Goal: Task Accomplishment & Management: Use online tool/utility

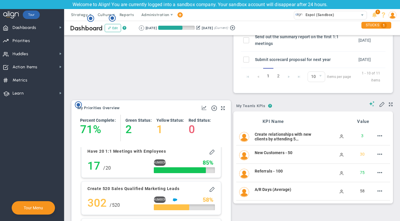
scroll to position [479, 0]
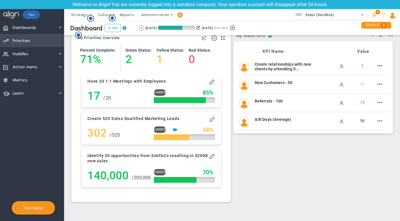
click at [27, 43] on span "Priorities" at bounding box center [22, 41] width 18 height 12
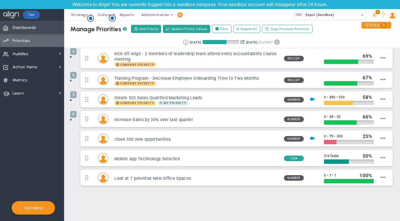
click at [60, 28] on span at bounding box center [60, 27] width 5 height 5
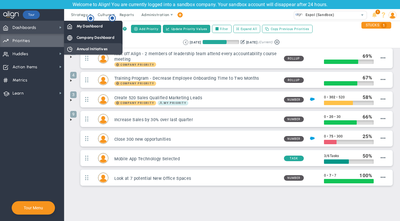
click at [89, 45] on div "Annual Initiatives" at bounding box center [93, 48] width 58 height 11
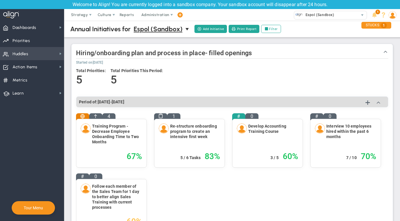
click at [33, 53] on span "Huddles Huddles" at bounding box center [32, 53] width 64 height 13
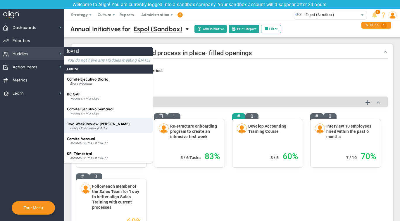
click at [86, 126] on span "Two Week Review [PERSON_NAME]" at bounding box center [98, 124] width 63 height 4
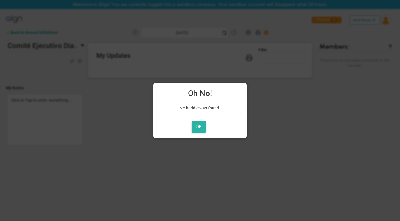
click at [194, 123] on button "OK" at bounding box center [198, 126] width 14 height 11
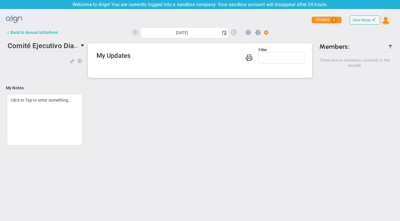
click at [30, 32] on div "Back to Annual Initiatives" at bounding box center [34, 32] width 47 height 5
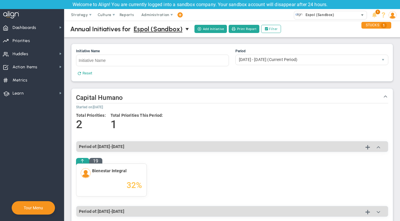
click at [325, 12] on span "Espol (Sandbox)" at bounding box center [318, 15] width 32 height 8
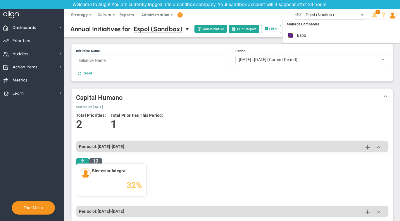
click at [261, 13] on div "Strategy One Page Strategic Plan Alignment Checklist 4D Vision Summary Function…" at bounding box center [200, 15] width 400 height 12
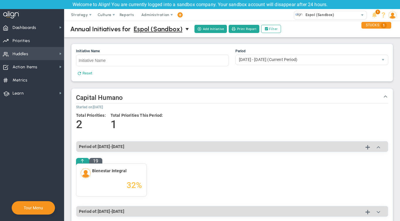
click at [29, 53] on span "Huddles Huddles" at bounding box center [32, 53] width 64 height 13
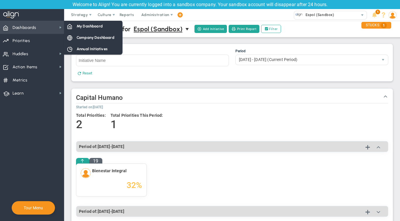
click at [22, 27] on span "Dashboards" at bounding box center [25, 28] width 24 height 12
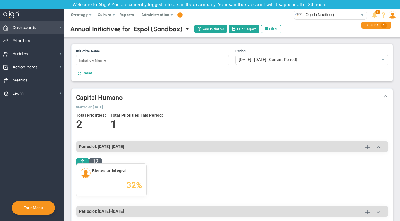
click at [46, 24] on span "Dashboards Dashboards" at bounding box center [32, 27] width 64 height 13
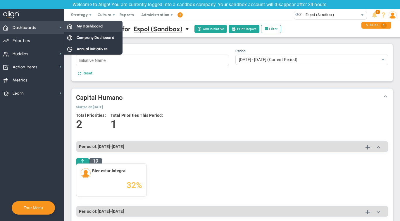
click at [79, 27] on span "My Dashboard" at bounding box center [90, 26] width 26 height 6
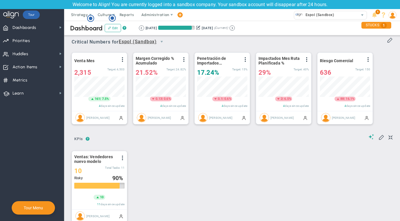
scroll to position [2, 0]
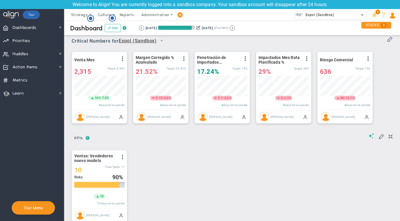
click at [361, 15] on span "select" at bounding box center [362, 15] width 5 height 5
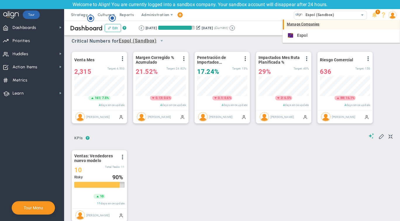
click at [302, 25] on div "Manage Companies" at bounding box center [341, 25] width 117 height 10
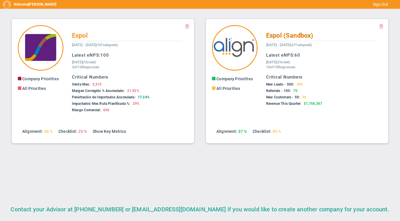
click at [283, 36] on span "Espol (Sandbox)" at bounding box center [289, 35] width 47 height 7
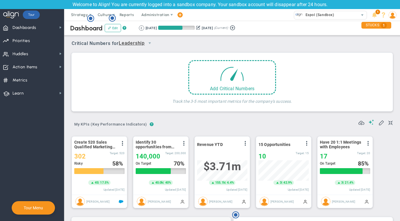
scroll to position [20, 50]
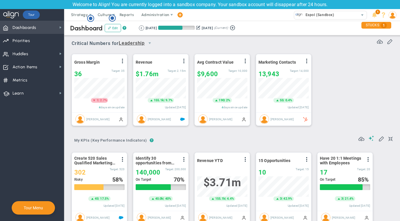
click at [55, 29] on span "Dashboards Dashboards" at bounding box center [32, 27] width 64 height 13
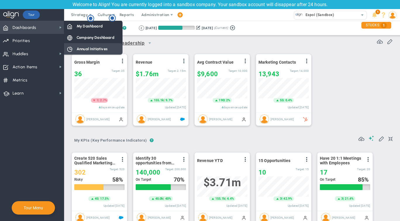
click at [80, 47] on span "Annual Initiatives" at bounding box center [92, 49] width 31 height 6
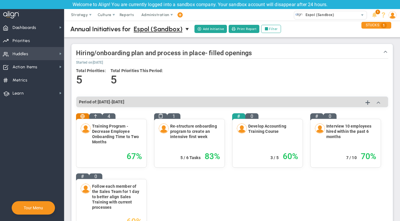
click at [52, 56] on span "Huddles Huddles" at bounding box center [32, 53] width 64 height 13
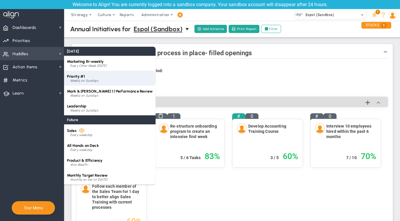
click at [86, 80] on div "Weekly on Sundays" at bounding box center [111, 81] width 82 height 4
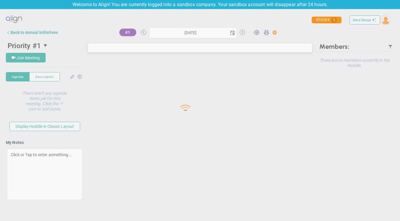
type input "[DATE]"
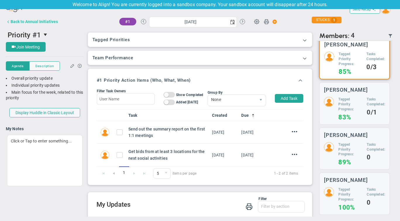
click at [43, 22] on div "Back to Annual Initiatives" at bounding box center [34, 21] width 47 height 5
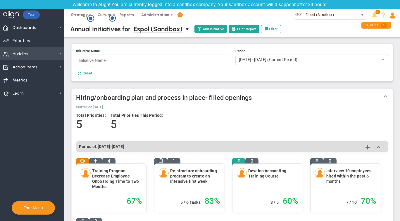
click at [54, 52] on span "Huddles Huddles" at bounding box center [32, 53] width 64 height 13
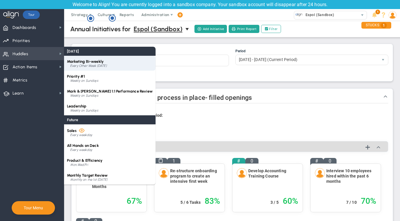
click at [96, 63] on span "Marketing Bi-weekly" at bounding box center [85, 61] width 37 height 4
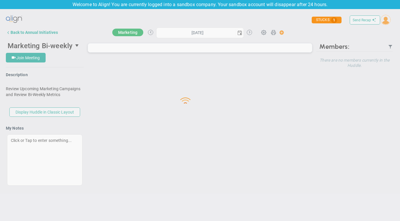
type input "[DATE]"
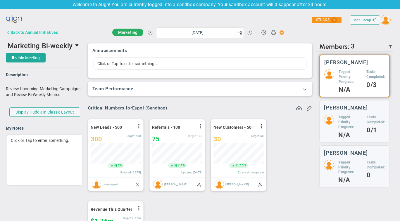
click at [24, 34] on div "Back to Annual Initiatives" at bounding box center [34, 32] width 47 height 5
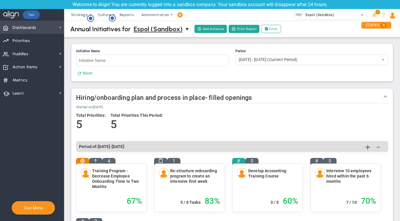
click at [50, 27] on span "Dashboards Dashboards" at bounding box center [32, 27] width 64 height 13
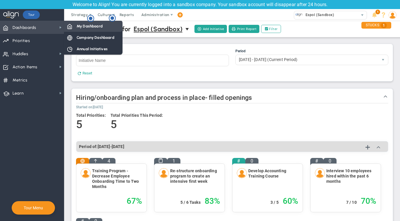
click at [104, 27] on div "My Dashboard" at bounding box center [93, 25] width 58 height 11
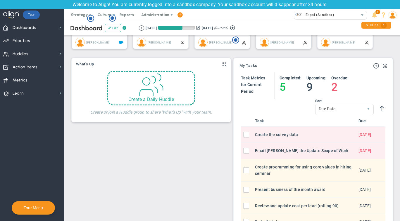
scroll to position [176, 0]
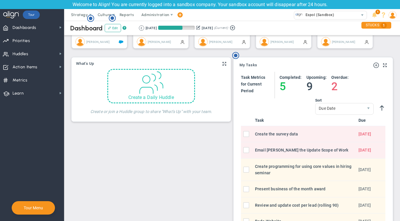
click at [143, 87] on span at bounding box center [150, 82] width 25 height 25
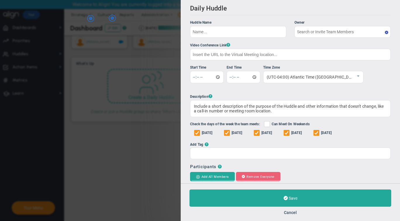
type input "[PERSON_NAME]"
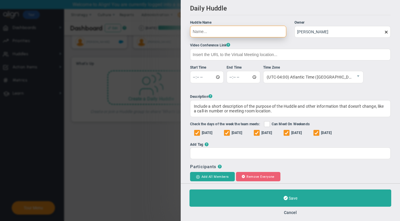
click at [258, 32] on input "Huddle Name Owner [PERSON_NAME] The Huddle Owner must be a member of the Huddle" at bounding box center [238, 32] width 96 height 12
type input "p"
click at [292, 213] on button "Cancel" at bounding box center [290, 212] width 13 height 5
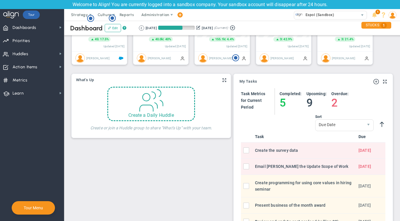
scroll to position [154, 0]
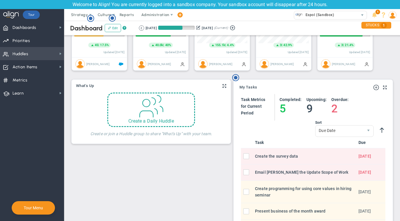
click at [45, 54] on span "Huddles Huddles" at bounding box center [32, 53] width 64 height 13
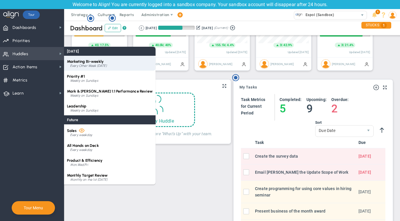
click at [97, 67] on div "Every Other Week [DATE]" at bounding box center [111, 66] width 82 height 4
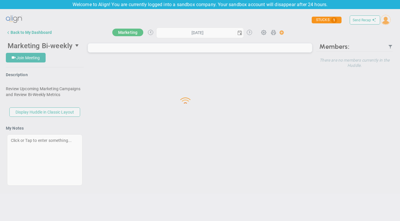
type input "[DATE]"
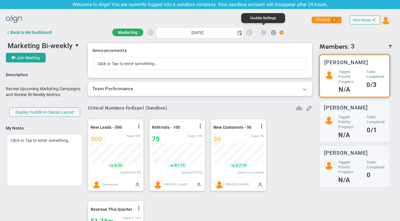
click at [264, 30] on span at bounding box center [263, 32] width 11 height 11
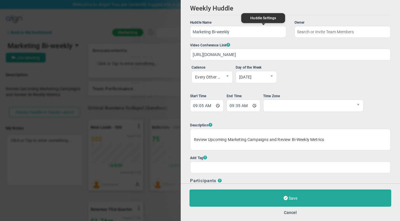
type input "[PERSON_NAME]"
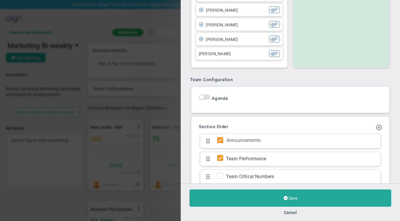
scroll to position [244, 0]
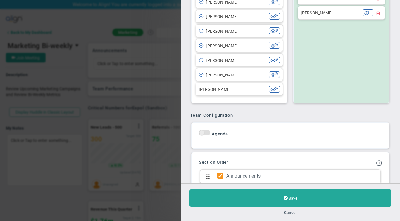
click at [208, 136] on span "On Off" at bounding box center [204, 135] width 11 height 11
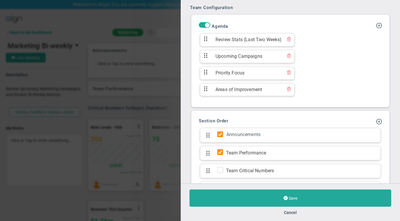
scroll to position [349, 0]
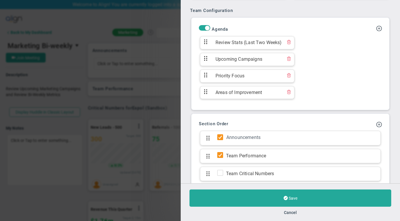
click at [202, 21] on div "On Off Agenda Review Stats (Last Two Weeks) Review Stats (Last Two Weeks)" at bounding box center [290, 64] width 192 height 86
click at [203, 25] on span "On Off" at bounding box center [204, 28] width 11 height 6
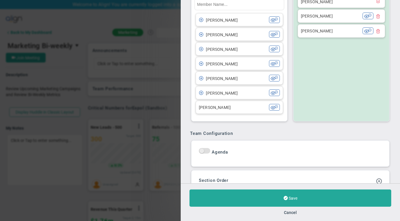
scroll to position [239, 0]
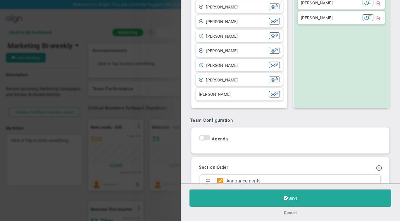
click at [291, 211] on button "Cancel" at bounding box center [290, 212] width 13 height 5
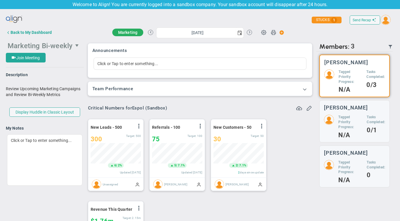
click at [79, 47] on span "select" at bounding box center [77, 45] width 5 height 5
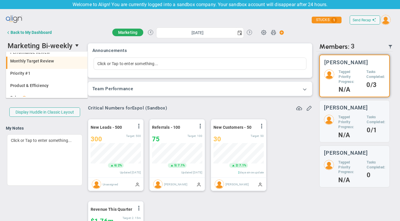
scroll to position [41, 0]
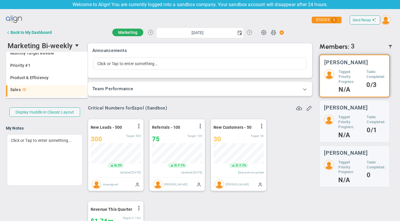
click at [30, 86] on li "Sales" at bounding box center [46, 91] width 81 height 12
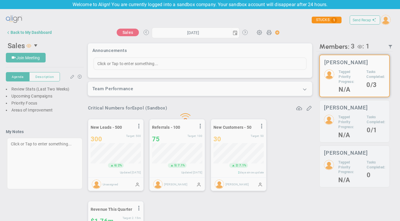
type input "[DATE]"
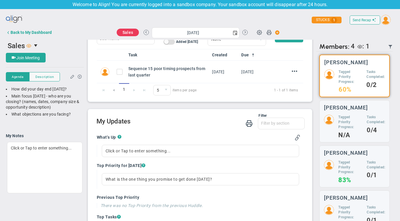
scroll to position [353, 0]
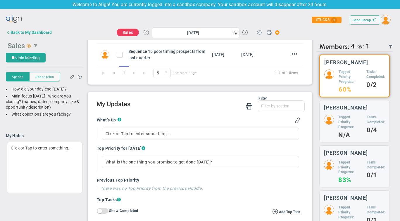
click at [32, 46] on span "select" at bounding box center [36, 46] width 10 height 10
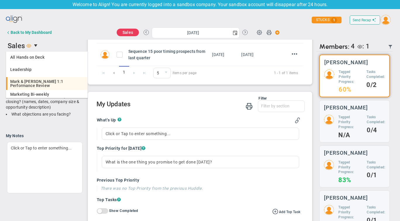
scroll to position [41, 0]
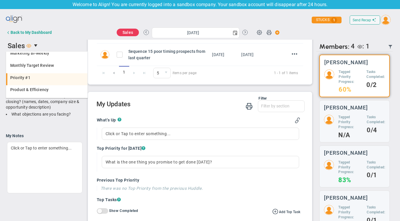
click at [34, 77] on div "Priority #1" at bounding box center [47, 78] width 74 height 4
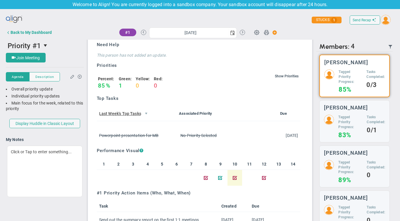
scroll to position [245, 0]
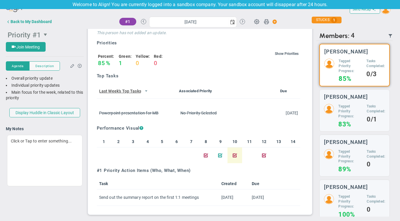
click at [44, 34] on span "select" at bounding box center [46, 34] width 5 height 5
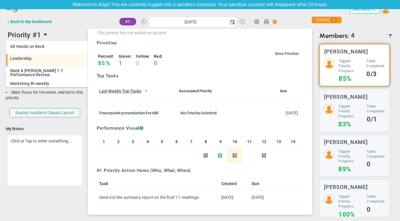
click at [38, 57] on div "Leadership" at bounding box center [47, 58] width 74 height 4
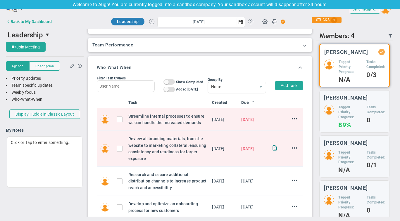
click at [345, 69] on h5 "Tagged Priority Progress:" at bounding box center [349, 67] width 23 height 15
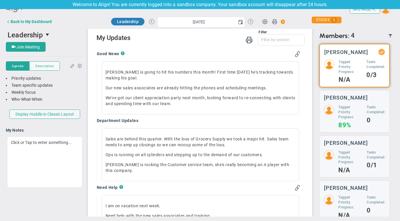
click at [366, 69] on h5 "Tasks Completed:" at bounding box center [375, 65] width 18 height 10
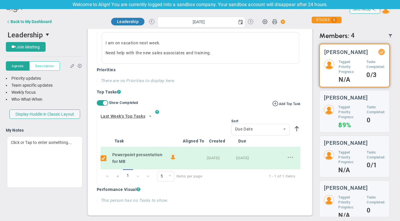
click at [42, 64] on span "Description" at bounding box center [44, 66] width 18 height 5
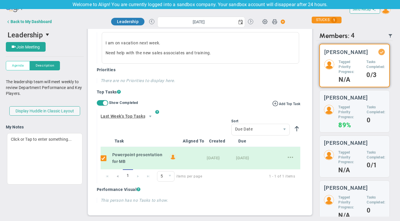
click at [18, 64] on span "Agenda" at bounding box center [18, 65] width 12 height 5
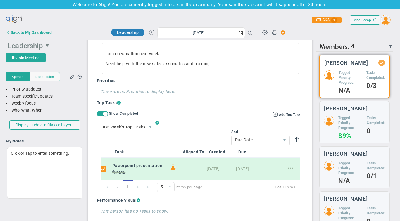
click at [47, 44] on span "select" at bounding box center [48, 45] width 5 height 5
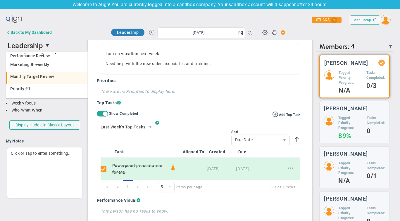
click at [42, 74] on span "Monthly Target Review" at bounding box center [32, 76] width 44 height 4
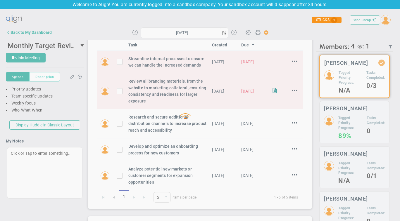
type input "[DATE]"
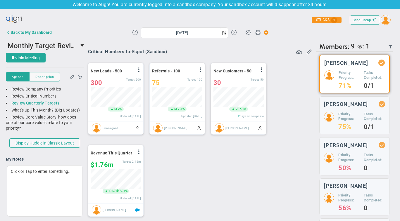
click at [39, 103] on link "Review Quarterly Targets" at bounding box center [35, 103] width 48 height 5
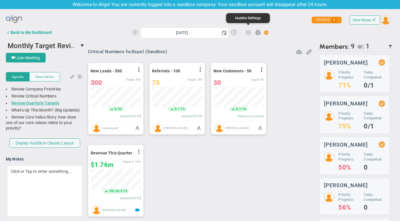
click at [246, 35] on span at bounding box center [247, 32] width 11 height 11
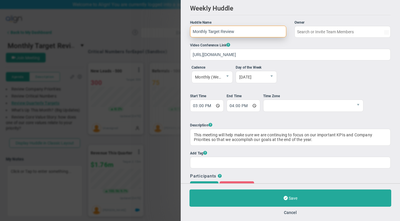
type input "[PERSON_NAME]"
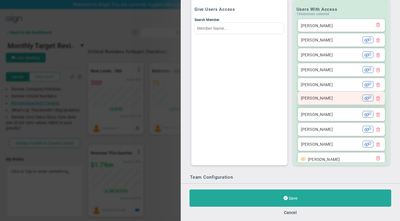
scroll to position [199, 0]
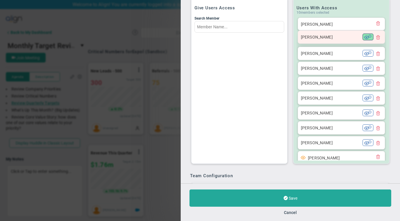
click at [366, 37] on span at bounding box center [366, 37] width 5 height 5
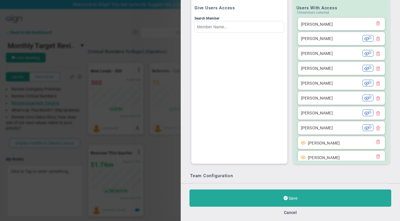
click at [366, 37] on span at bounding box center [366, 38] width 5 height 5
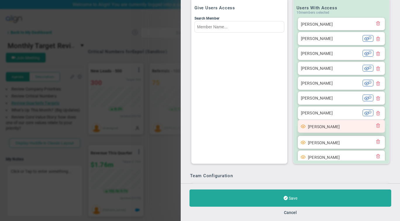
click at [301, 127] on div "[PERSON_NAME]" at bounding box center [337, 126] width 73 height 7
click at [321, 126] on span "[PERSON_NAME]" at bounding box center [324, 126] width 32 height 5
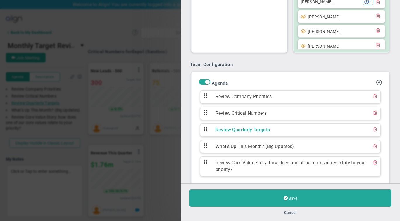
scroll to position [324, 0]
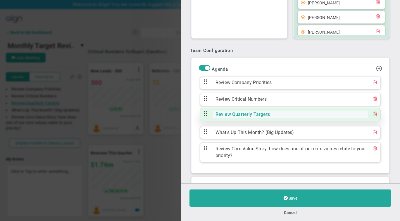
drag, startPoint x: 274, startPoint y: 113, endPoint x: 248, endPoint y: 115, distance: 26.1
click at [248, 115] on span "Review Quarterly Targets" at bounding box center [289, 114] width 155 height 7
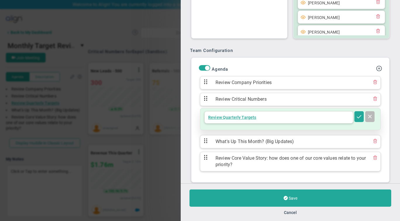
click at [285, 115] on div "Review Quarterly Targets" at bounding box center [278, 117] width 149 height 12
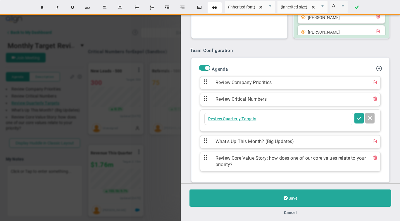
click at [214, 8] on button "Create Link" at bounding box center [214, 7] width 14 height 11
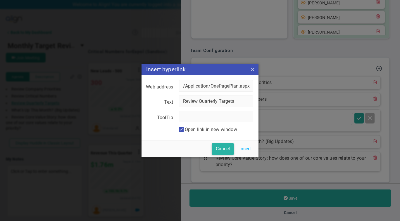
click at [226, 147] on button "Cancel" at bounding box center [223, 148] width 22 height 11
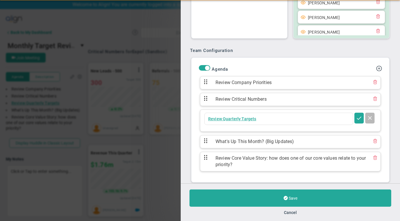
click at [299, 211] on div "Cancel" at bounding box center [290, 213] width 202 height 6
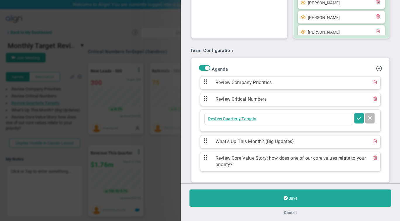
click at [292, 214] on button "Cancel" at bounding box center [290, 212] width 13 height 5
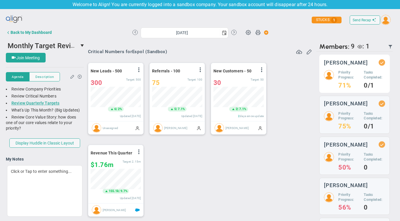
click at [367, 72] on h5 "Tasks Completed:" at bounding box center [373, 75] width 21 height 10
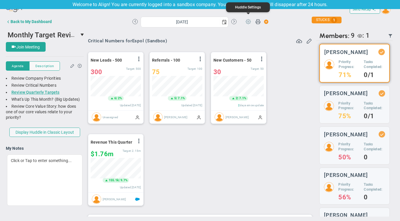
click at [249, 22] on span at bounding box center [247, 21] width 11 height 11
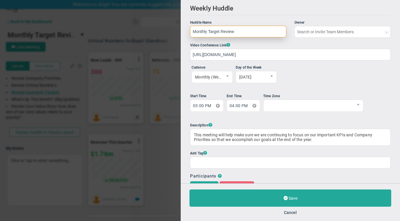
type input "[PERSON_NAME]"
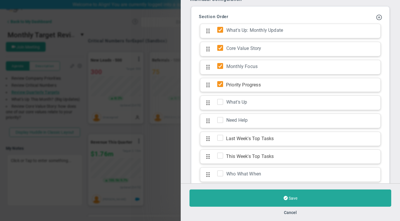
scroll to position [665, 0]
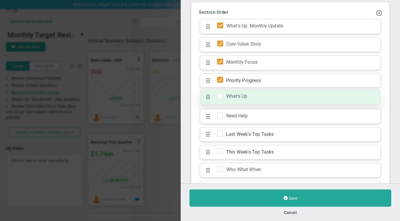
click at [222, 94] on input "checkbox" at bounding box center [222, 97] width 6 height 6
checkbox input "true"
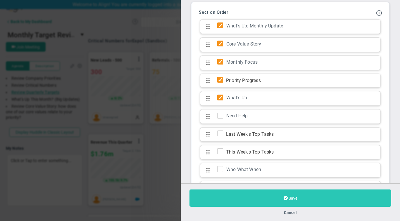
click at [280, 197] on button "Save" at bounding box center [290, 198] width 202 height 17
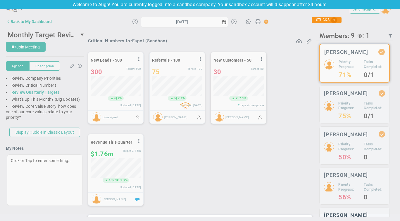
type input "[DATE]"
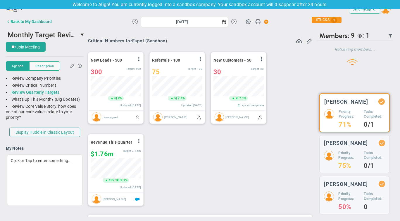
scroll to position [20, 50]
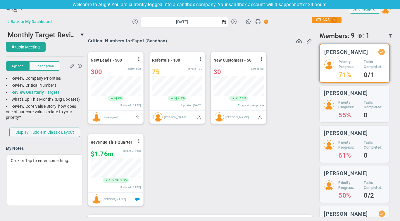
click at [15, 18] on button "Back to My Dashboard" at bounding box center [29, 22] width 46 height 12
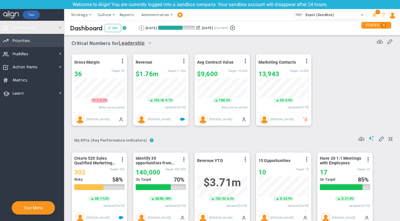
scroll to position [20, 50]
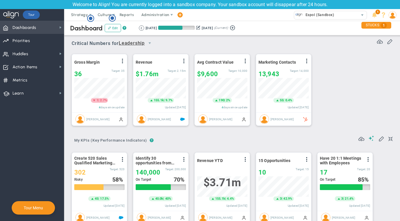
click at [39, 31] on span "Dashboards Dashboards" at bounding box center [32, 27] width 64 height 13
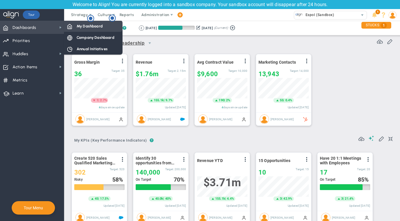
click at [94, 26] on span "My Dashboard" at bounding box center [90, 26] width 26 height 6
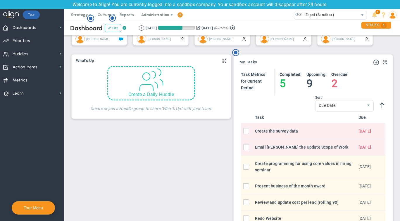
click at [140, 78] on span at bounding box center [150, 79] width 25 height 25
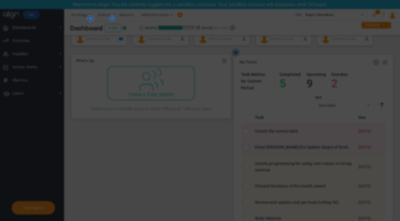
checkbox input "false"
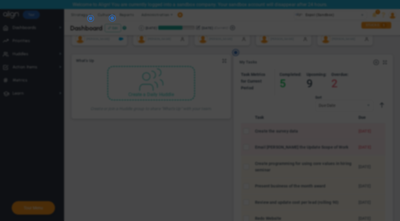
checkbox input "false"
checkbox input "true"
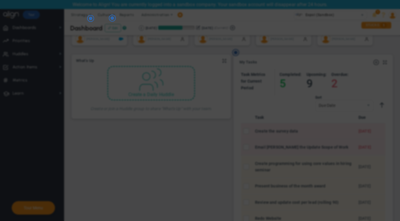
checkbox input "true"
type input "[PERSON_NAME]"
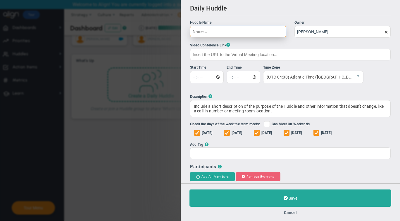
click at [239, 34] on input "Huddle Name Owner [PERSON_NAME] The Huddle Owner must be a member of the Huddle" at bounding box center [238, 32] width 96 height 12
click at [291, 212] on button "Cancel" at bounding box center [290, 212] width 13 height 5
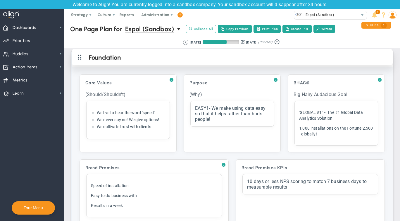
scroll to position [1, 0]
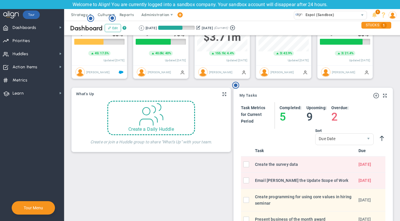
scroll to position [148, 0]
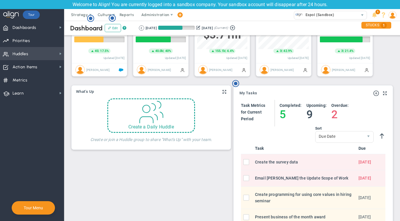
click at [41, 53] on span "Huddles Huddles" at bounding box center [32, 53] width 64 height 13
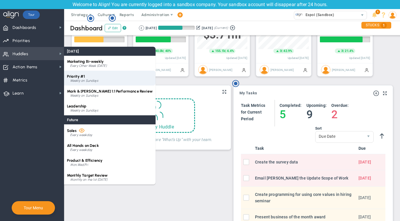
click at [90, 82] on div "Weekly on Sundays" at bounding box center [111, 81] width 82 height 4
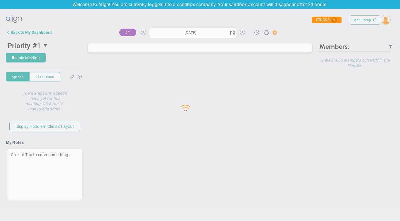
type input "[DATE]"
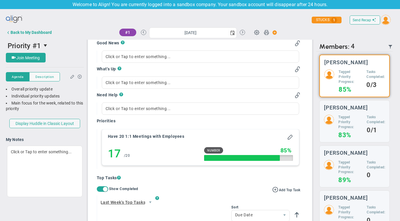
scroll to position [189, 0]
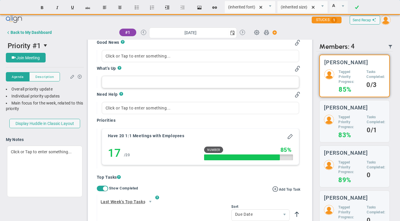
click at [121, 82] on div at bounding box center [200, 82] width 197 height 12
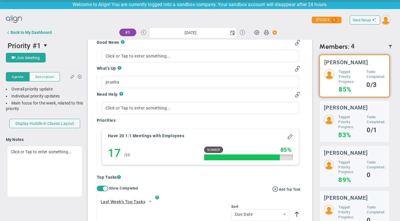
click at [292, 32] on div "#1 Sunday, September 21, 2025 Update Priority Values Priority" at bounding box center [200, 33] width 233 height 12
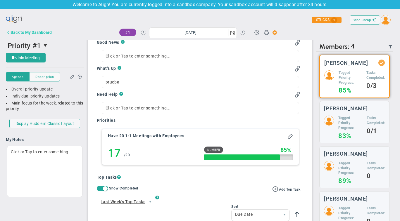
click at [19, 31] on div "Back to My Dashboard" at bounding box center [31, 32] width 41 height 5
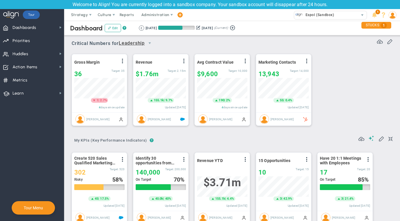
scroll to position [292124, 292094]
click at [178, 17] on span at bounding box center [179, 15] width 5 height 8
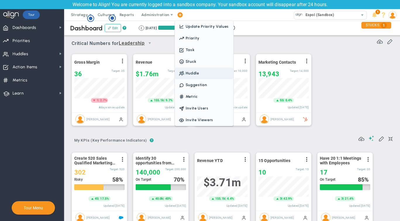
click at [196, 74] on span "Huddle" at bounding box center [188, 73] width 21 height 4
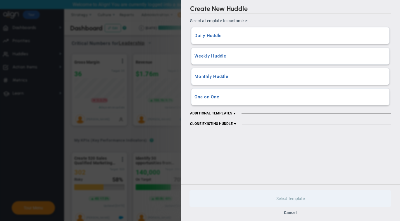
click at [221, 39] on div "Daily Huddle A Daily Huddle with all content and data sections included." at bounding box center [289, 35] width 197 height 16
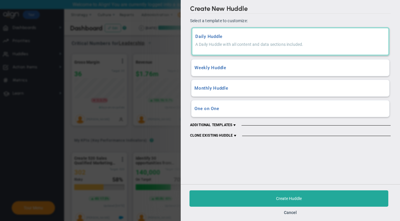
click at [228, 123] on span "ADDITIONAL TEMPLATES" at bounding box center [213, 125] width 47 height 5
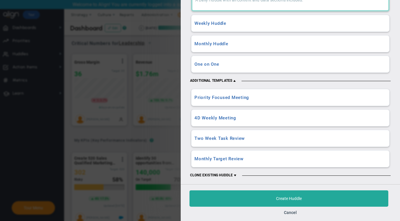
scroll to position [47, 0]
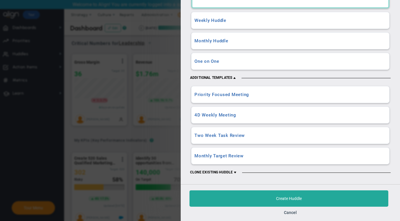
click at [240, 95] on h3 "Priority Focused Meeting" at bounding box center [290, 95] width 192 height 6
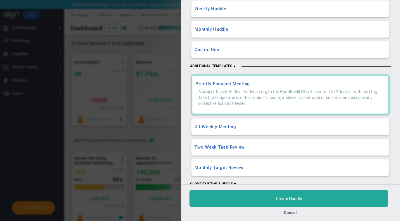
scroll to position [46, 0]
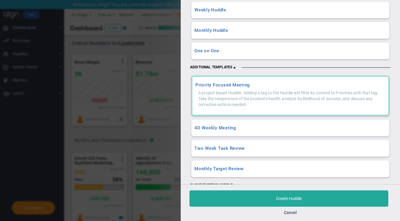
click at [241, 97] on p "A project-based Huddle. Adding a tag to the Huddle will filter its content to P…" at bounding box center [290, 99] width 190 height 18
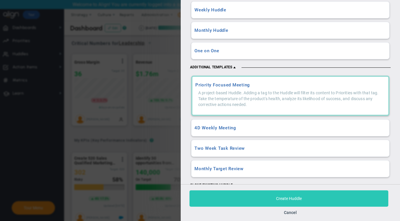
click at [276, 193] on button "Create Huddle" at bounding box center [288, 198] width 199 height 16
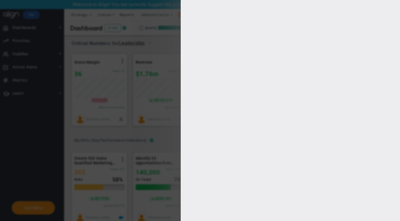
type input "Weekly Working Group"
type input "[PERSON_NAME]"
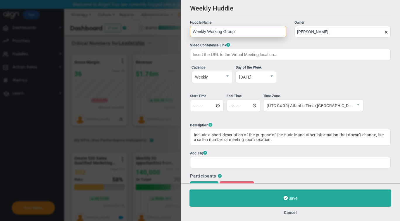
click at [200, 32] on input "Weekly Working Group" at bounding box center [238, 32] width 96 height 12
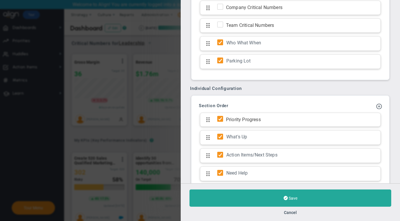
scroll to position [532, 0]
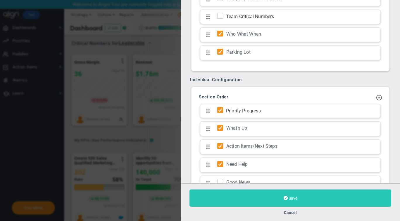
type input "Daily Working Group"
click at [283, 193] on button "Save" at bounding box center [290, 198] width 202 height 17
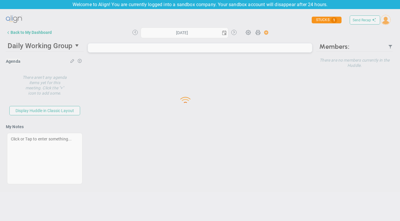
type input "[DATE]"
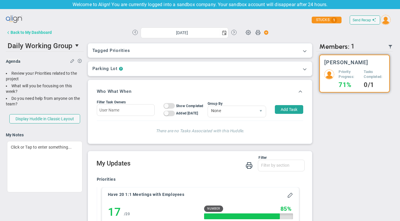
click at [16, 33] on div "Back to My Dashboard" at bounding box center [31, 32] width 41 height 5
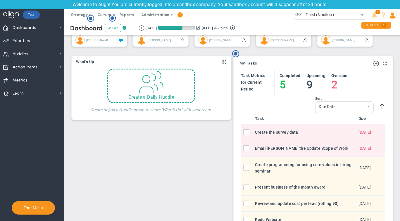
scroll to position [178, 0]
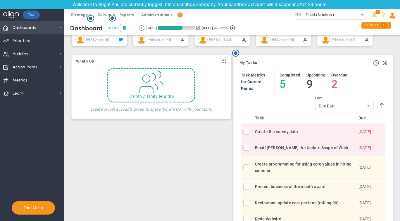
click at [30, 28] on span "Dashboards" at bounding box center [25, 28] width 24 height 12
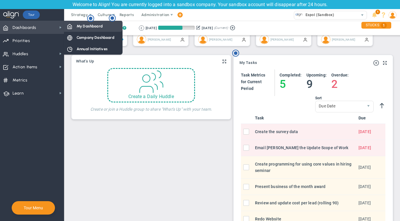
click at [79, 23] on span "My Dashboard" at bounding box center [90, 26] width 26 height 6
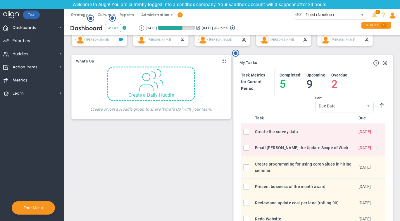
click at [168, 93] on div "Create a Daily Huddle" at bounding box center [151, 95] width 86 height 6
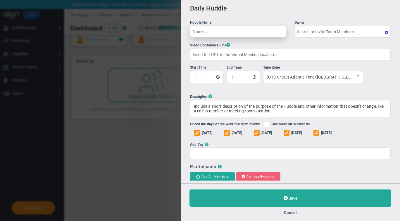
type input "[PERSON_NAME]"
click at [225, 30] on input "Huddle Name Owner [PERSON_NAME] The Huddle Owner must be a member of the Huddle" at bounding box center [238, 32] width 96 height 12
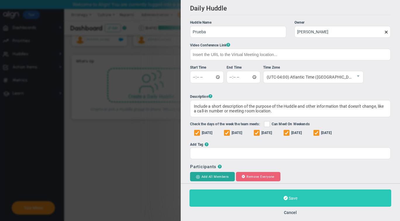
type input "Prueba"
click at [285, 203] on button "Save" at bounding box center [290, 198] width 202 height 17
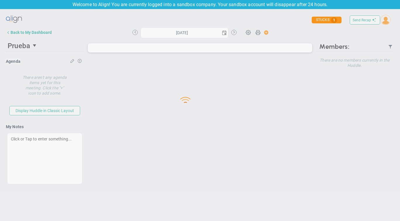
type input "[DATE]"
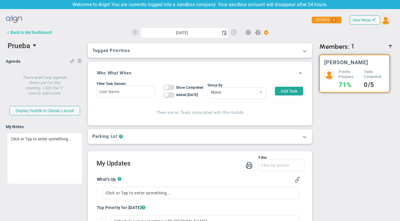
click at [25, 34] on div "Back to My Dashboard" at bounding box center [31, 32] width 41 height 5
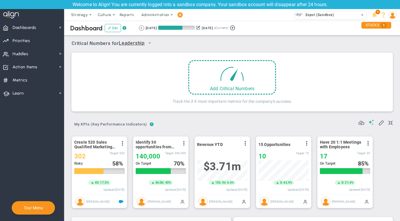
scroll to position [20, 50]
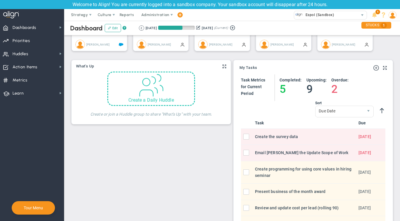
click at [159, 94] on span at bounding box center [150, 84] width 25 height 25
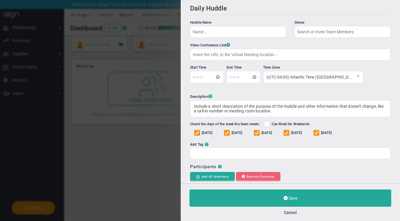
type input "[PERSON_NAME]"
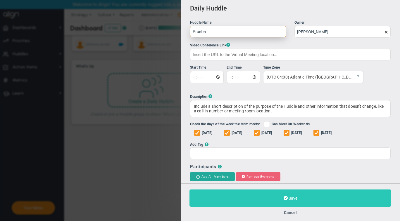
type input "Prueba"
click at [284, 198] on span at bounding box center [285, 198] width 4 height 6
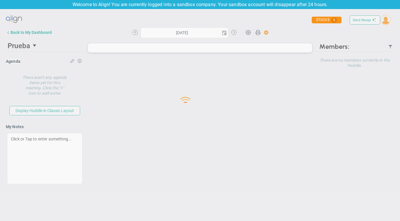
type input "[DATE]"
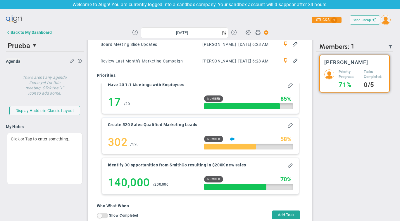
scroll to position [11, 0]
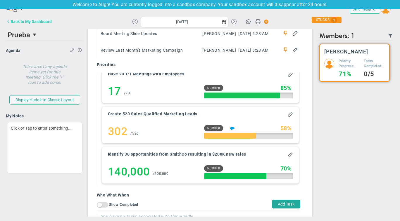
click at [11, 20] on div "Back to My Dashboard" at bounding box center [31, 21] width 41 height 5
